Goal: Entertainment & Leisure: Browse casually

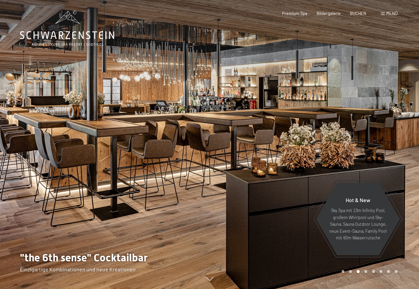
click at [69, 128] on div at bounding box center [105, 144] width 210 height 289
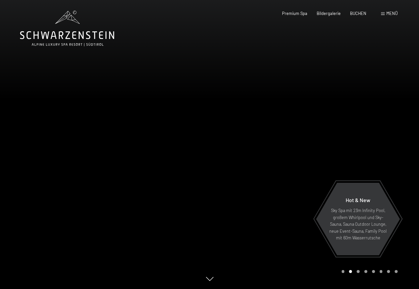
click at [82, 143] on div at bounding box center [105, 144] width 210 height 289
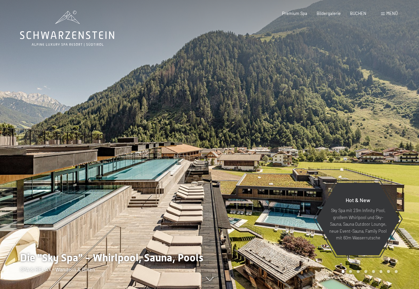
click at [99, 125] on div at bounding box center [105, 144] width 210 height 289
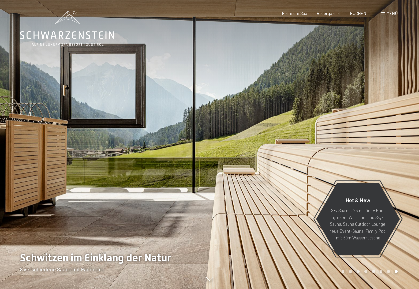
click at [100, 127] on div at bounding box center [105, 144] width 210 height 289
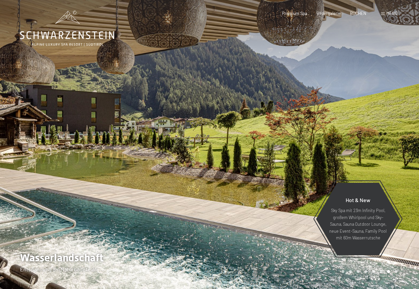
click at [99, 126] on div at bounding box center [105, 144] width 210 height 289
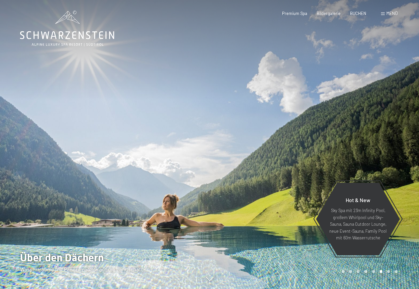
click at [99, 126] on div at bounding box center [105, 144] width 210 height 289
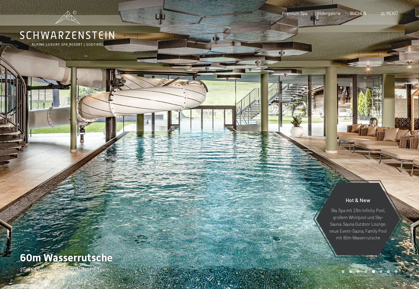
click at [99, 127] on div at bounding box center [105, 144] width 210 height 289
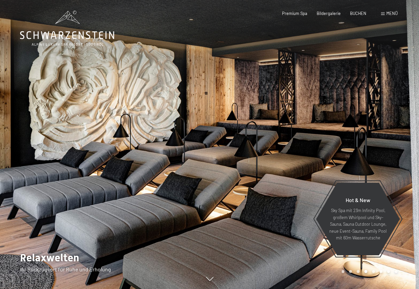
click at [91, 133] on div at bounding box center [105, 144] width 210 height 289
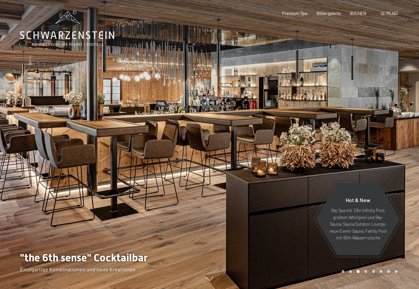
click at [90, 130] on div at bounding box center [105, 144] width 210 height 289
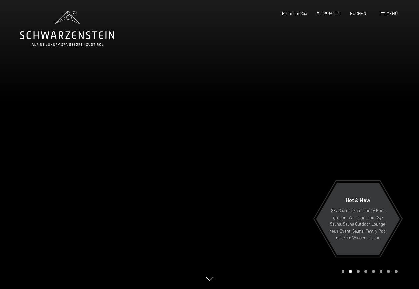
click at [331, 15] on span "Bildergalerie" at bounding box center [329, 12] width 24 height 5
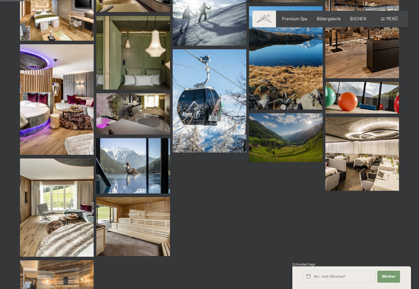
scroll to position [333, 0]
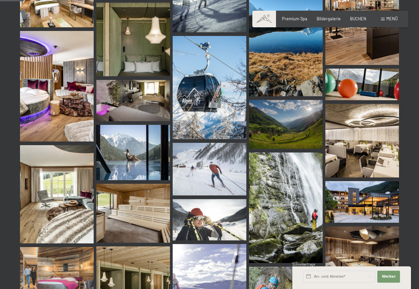
click at [48, 108] on img at bounding box center [57, 86] width 74 height 111
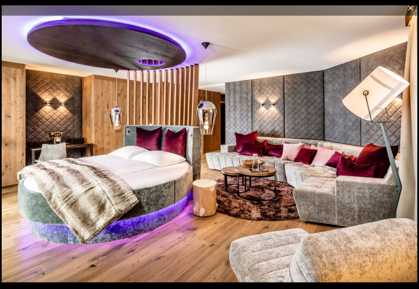
click at [411, 7] on button "Close gallery" at bounding box center [410, 8] width 17 height 16
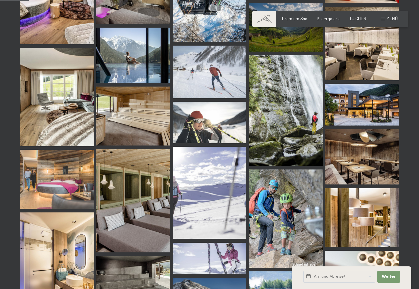
scroll to position [444, 0]
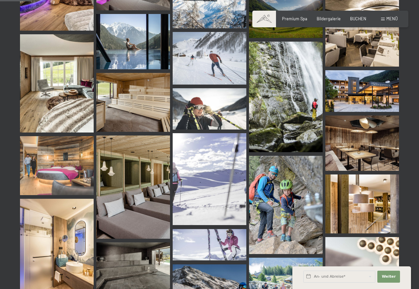
click at [34, 149] on img at bounding box center [57, 165] width 74 height 59
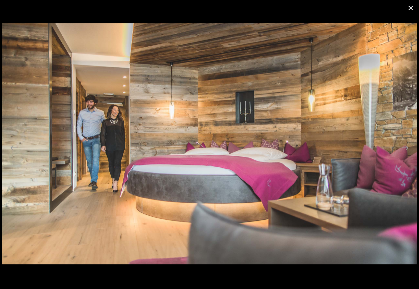
click at [411, 8] on button "Close gallery" at bounding box center [410, 8] width 17 height 16
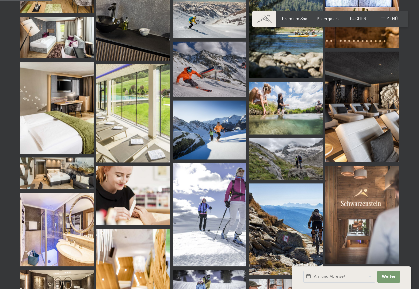
scroll to position [723, 0]
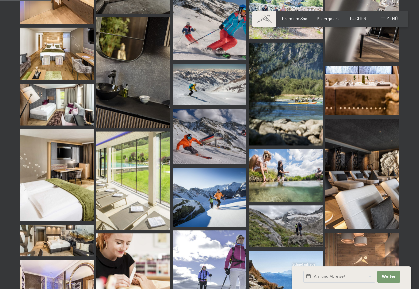
click at [63, 48] on img at bounding box center [57, 54] width 74 height 53
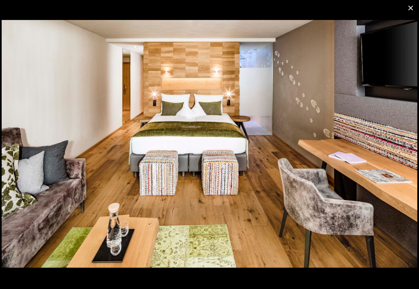
click at [413, 7] on button "Close gallery" at bounding box center [410, 8] width 17 height 16
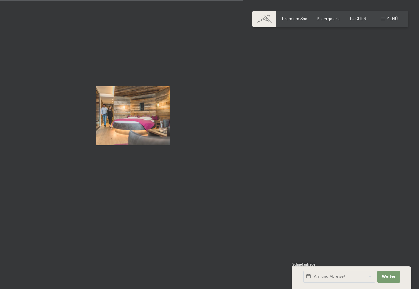
scroll to position [3501, 0]
